Goal: Task Accomplishment & Management: Use online tool/utility

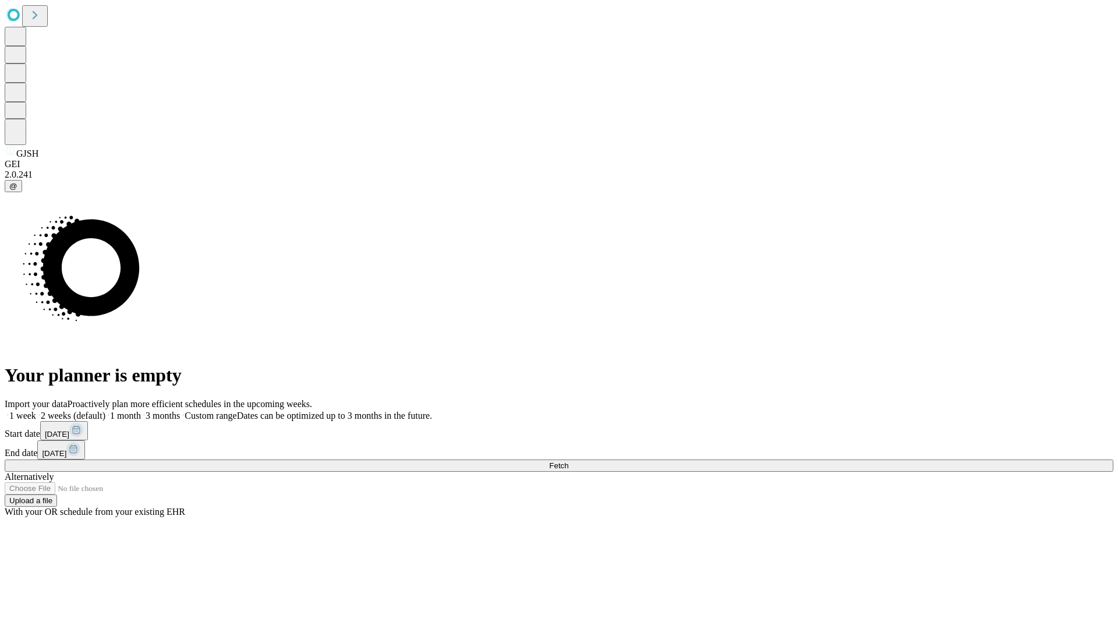
click at [568, 461] on span "Fetch" at bounding box center [558, 465] width 19 height 9
